Goal: Transaction & Acquisition: Purchase product/service

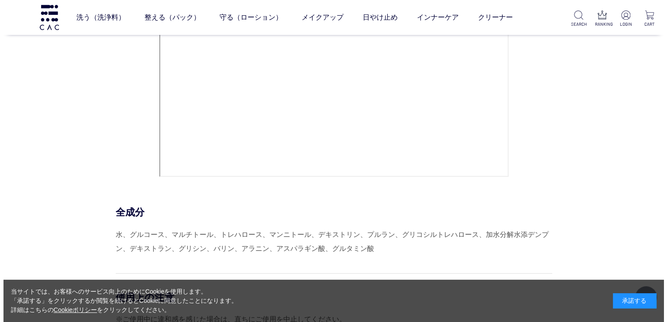
scroll to position [3681, 0]
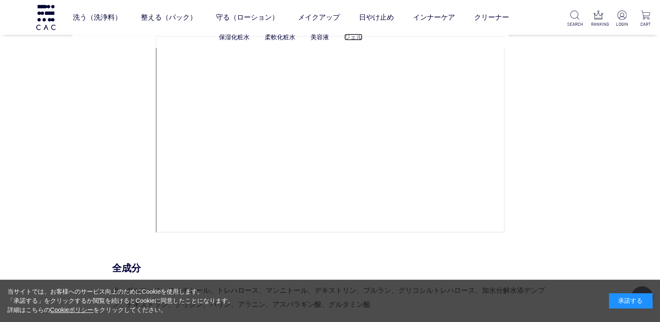
click at [347, 39] on link "ジェル" at bounding box center [353, 37] width 18 height 7
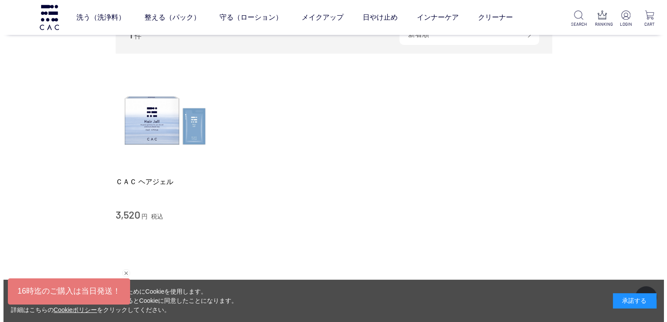
scroll to position [131, 0]
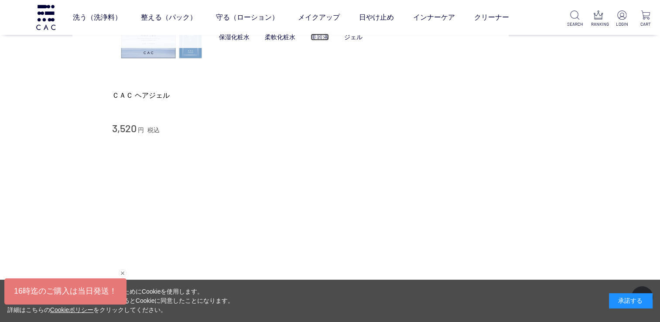
click at [319, 39] on link "美容液" at bounding box center [320, 37] width 18 height 7
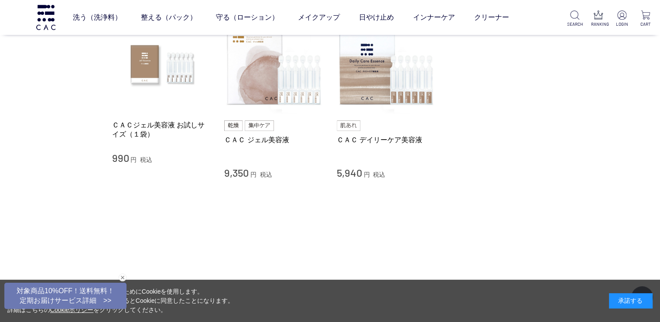
scroll to position [87, 0]
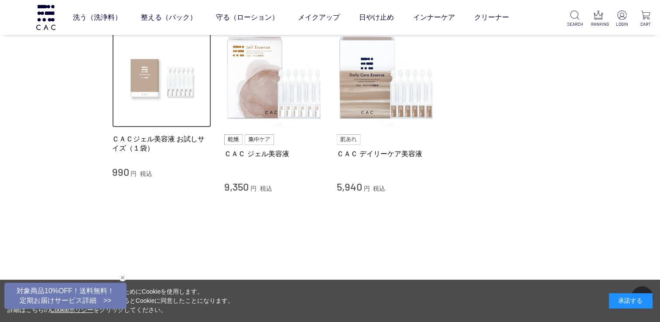
click at [138, 79] on img at bounding box center [161, 77] width 99 height 99
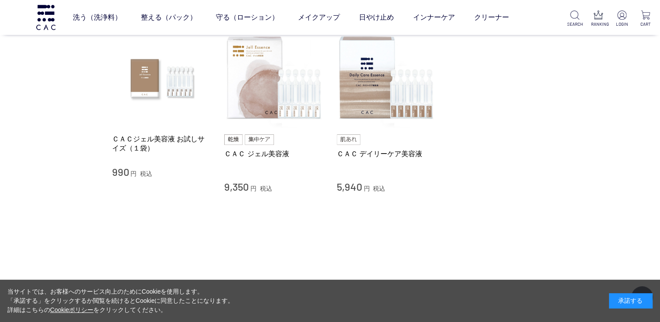
click at [367, 133] on div "ＣＡＣ デイリーケア美容液 5,940 円 税込" at bounding box center [386, 110] width 99 height 165
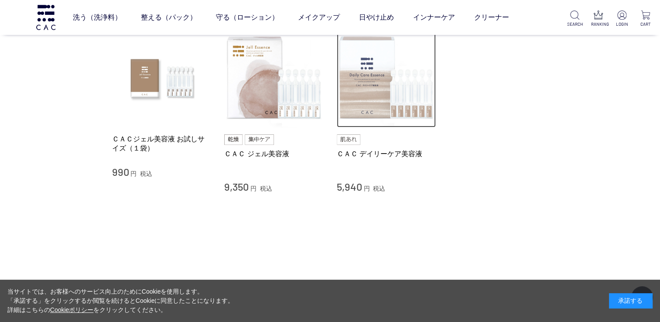
click at [367, 107] on img at bounding box center [386, 77] width 99 height 99
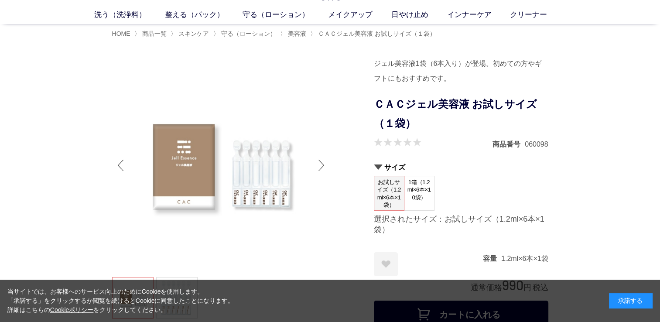
scroll to position [44, 0]
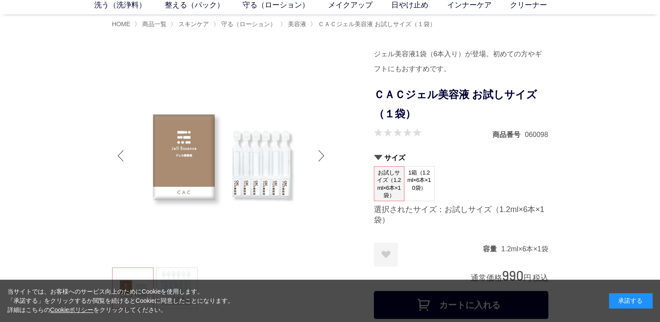
click at [429, 181] on span "1箱（1.2ml×6本×10袋）" at bounding box center [419, 180] width 30 height 27
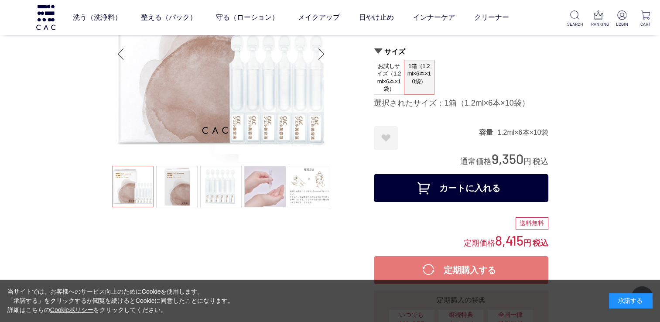
scroll to position [131, 0]
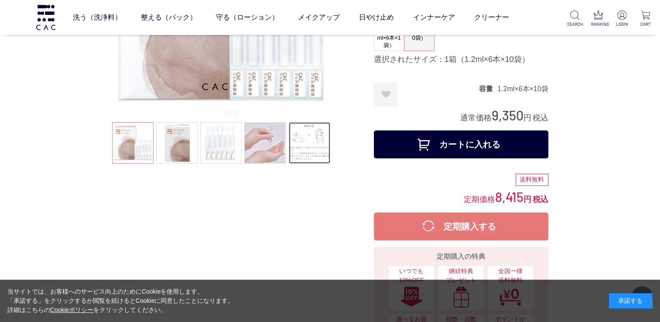
click at [324, 148] on link at bounding box center [309, 142] width 41 height 41
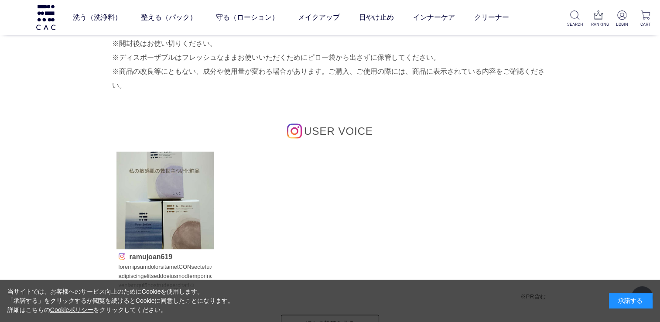
scroll to position [4669, 0]
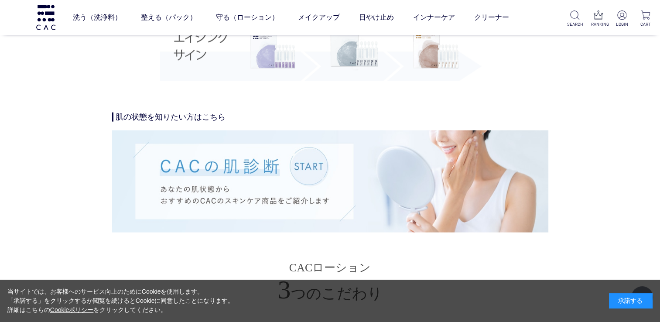
scroll to position [1920, 0]
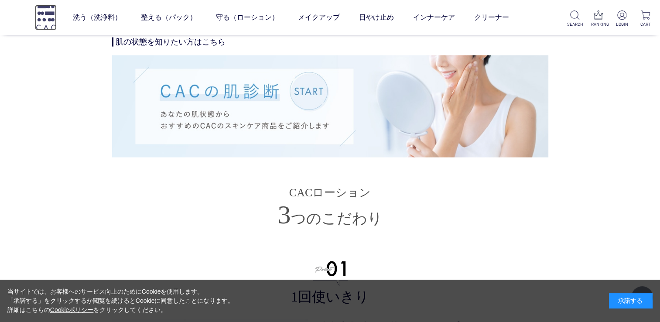
click at [41, 24] on img at bounding box center [46, 17] width 22 height 25
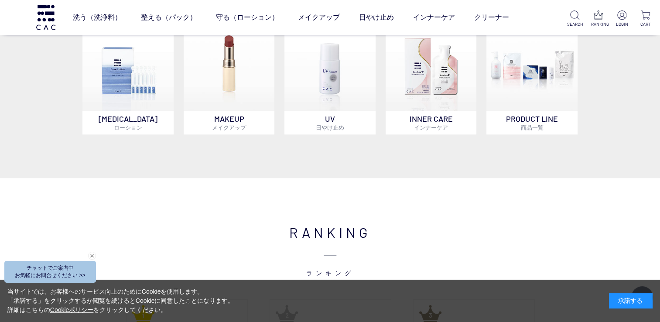
scroll to position [742, 0]
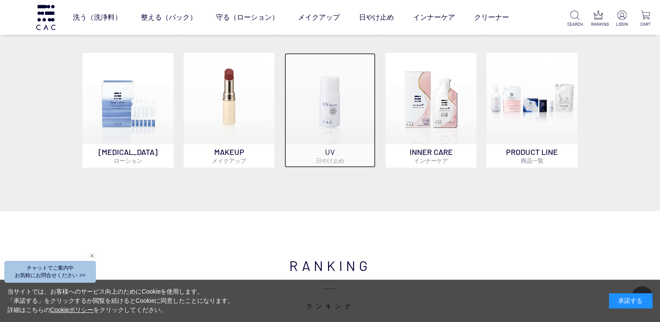
click at [346, 97] on img at bounding box center [329, 98] width 91 height 91
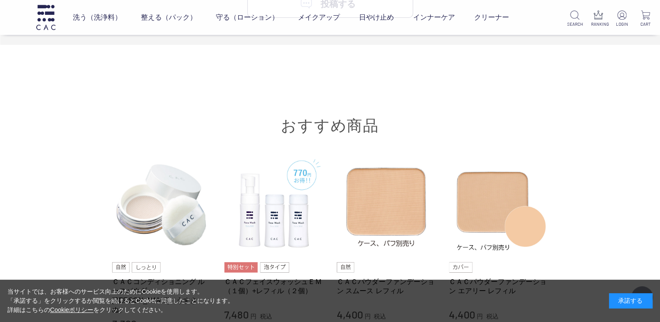
scroll to position [2618, 0]
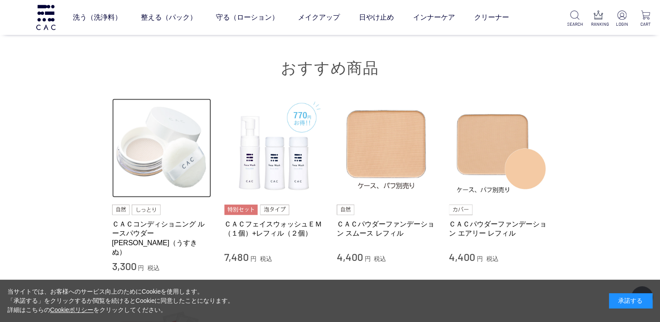
click at [133, 155] on img at bounding box center [161, 148] width 99 height 99
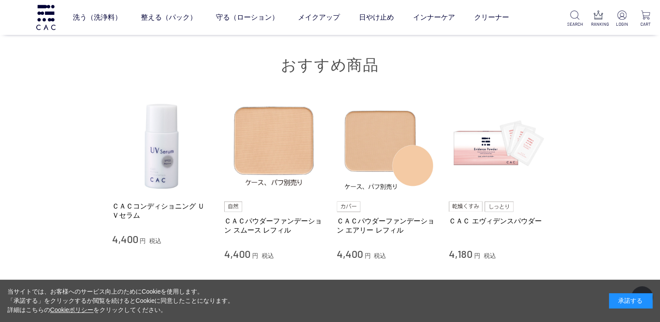
scroll to position [2174, 0]
